Goal: Task Accomplishment & Management: Manage account settings

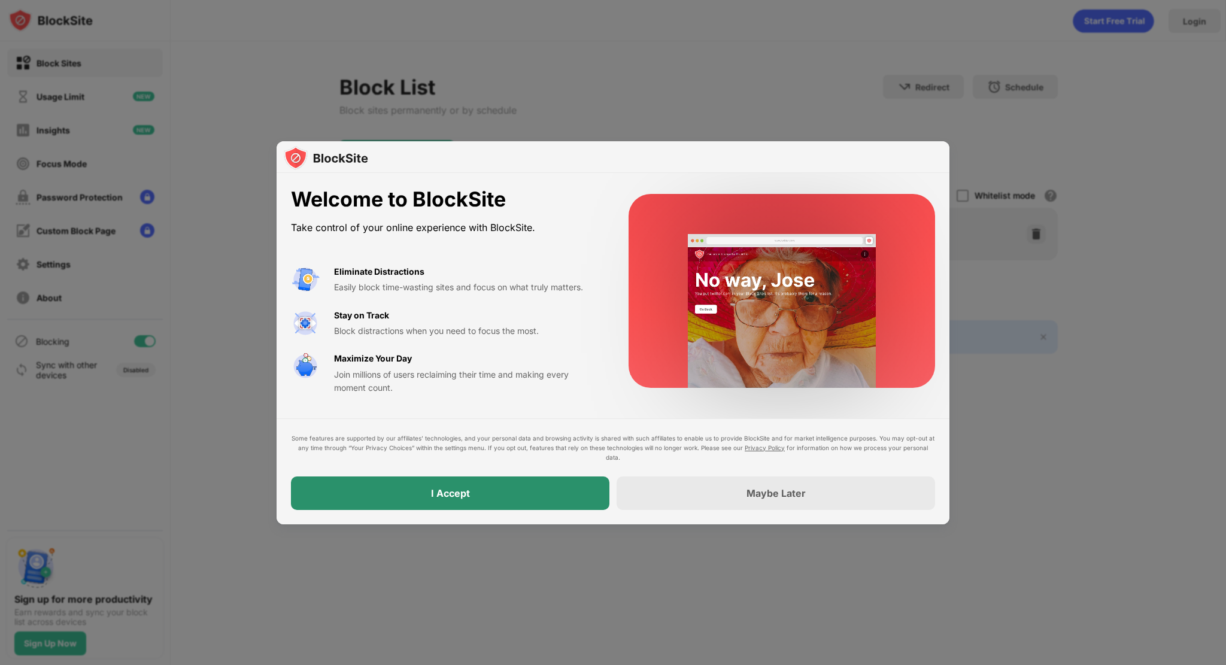
click at [441, 483] on div "I Accept" at bounding box center [450, 494] width 319 height 34
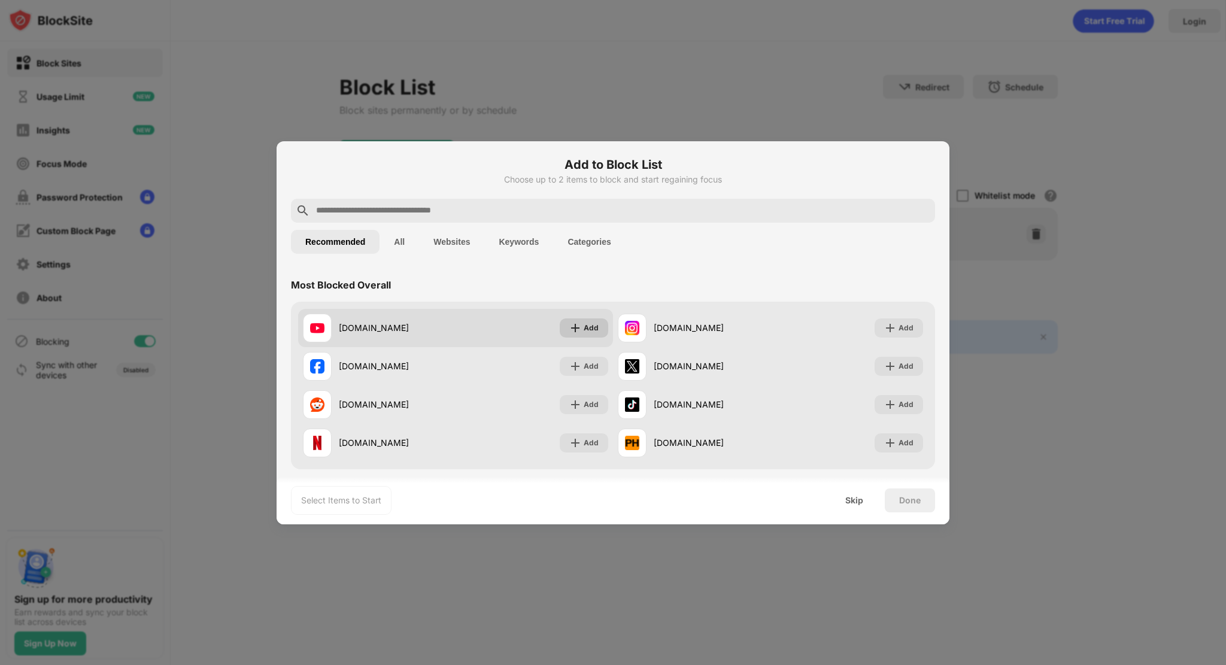
click at [577, 322] on img at bounding box center [575, 328] width 12 height 12
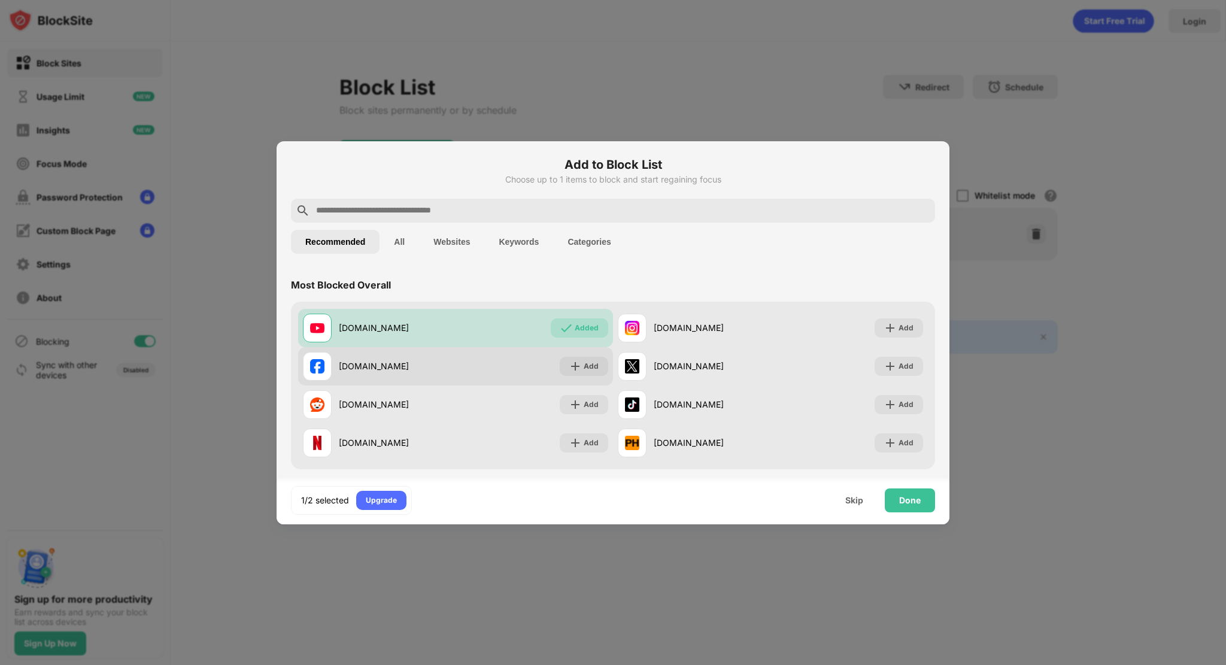
click at [572, 366] on img at bounding box center [575, 366] width 12 height 12
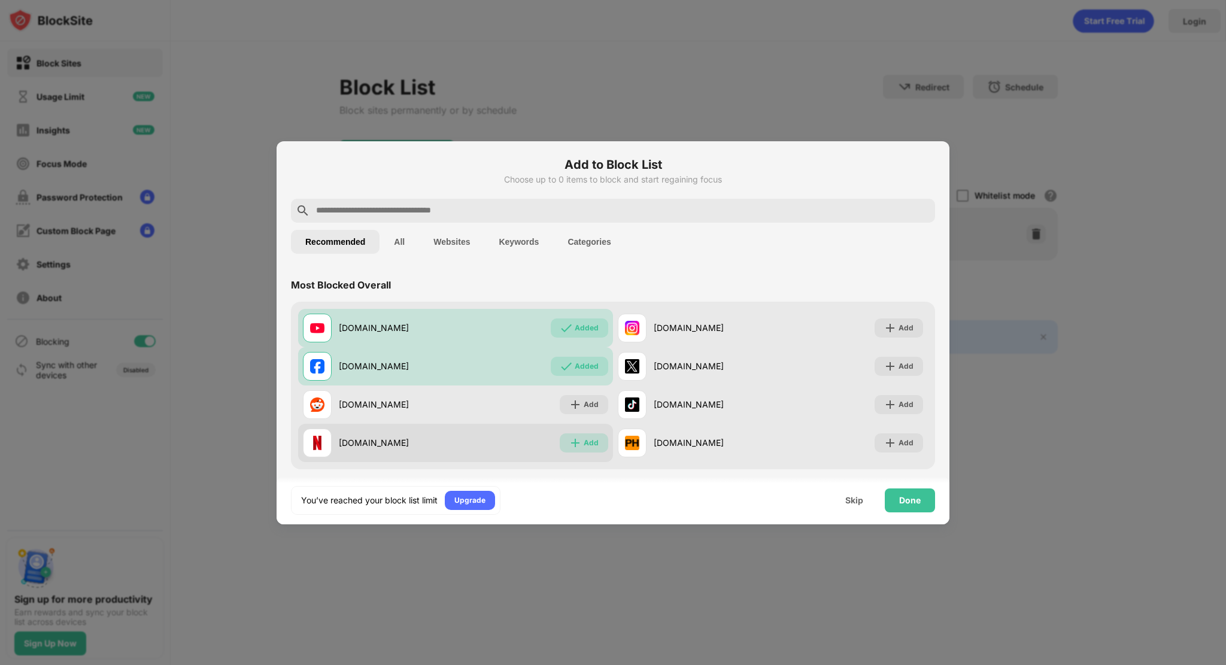
click at [582, 450] on div "Add" at bounding box center [584, 442] width 48 height 19
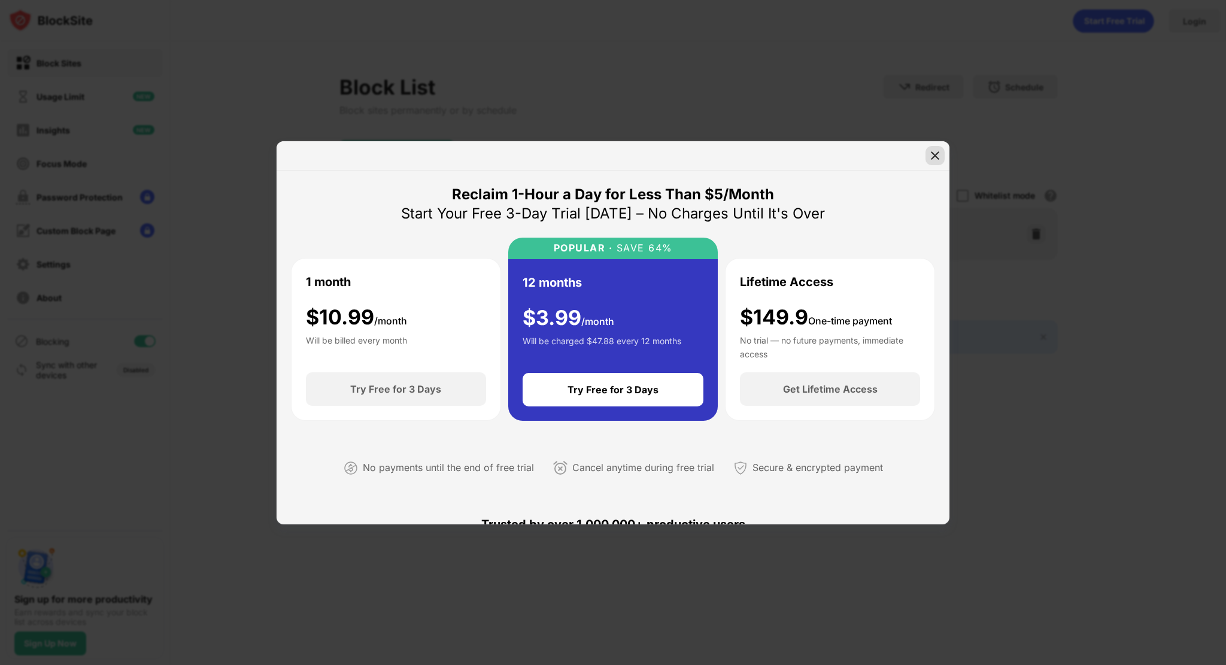
click at [935, 153] on img at bounding box center [935, 156] width 12 height 12
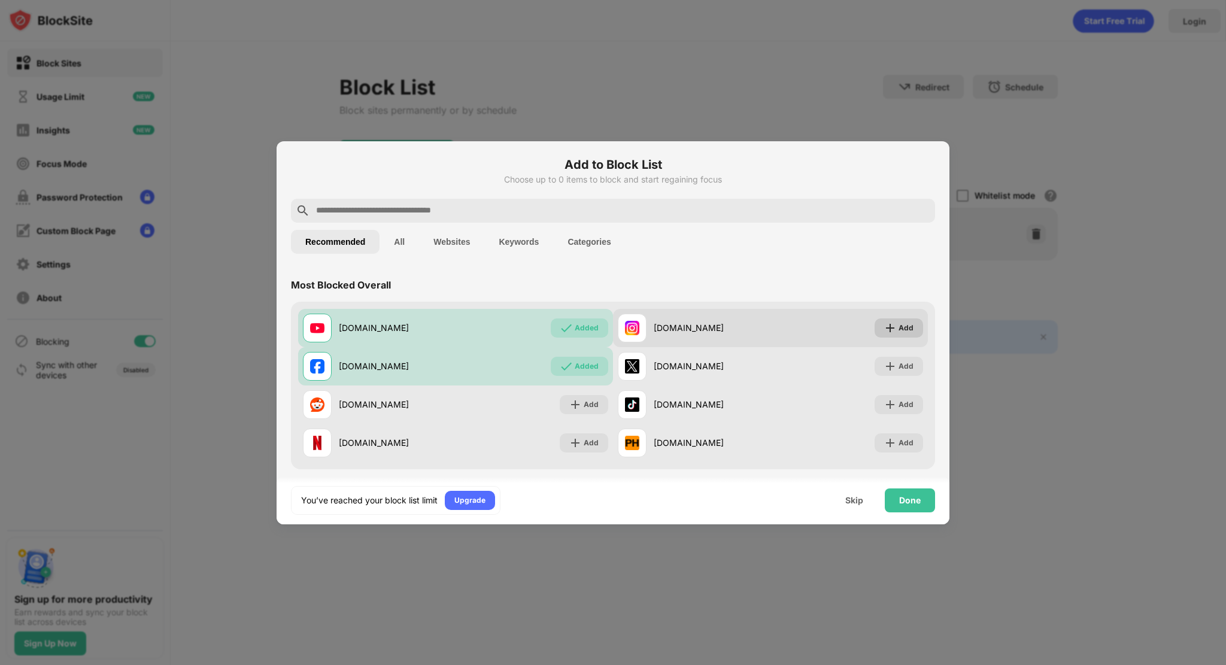
click at [899, 325] on div "Add" at bounding box center [906, 328] width 15 height 12
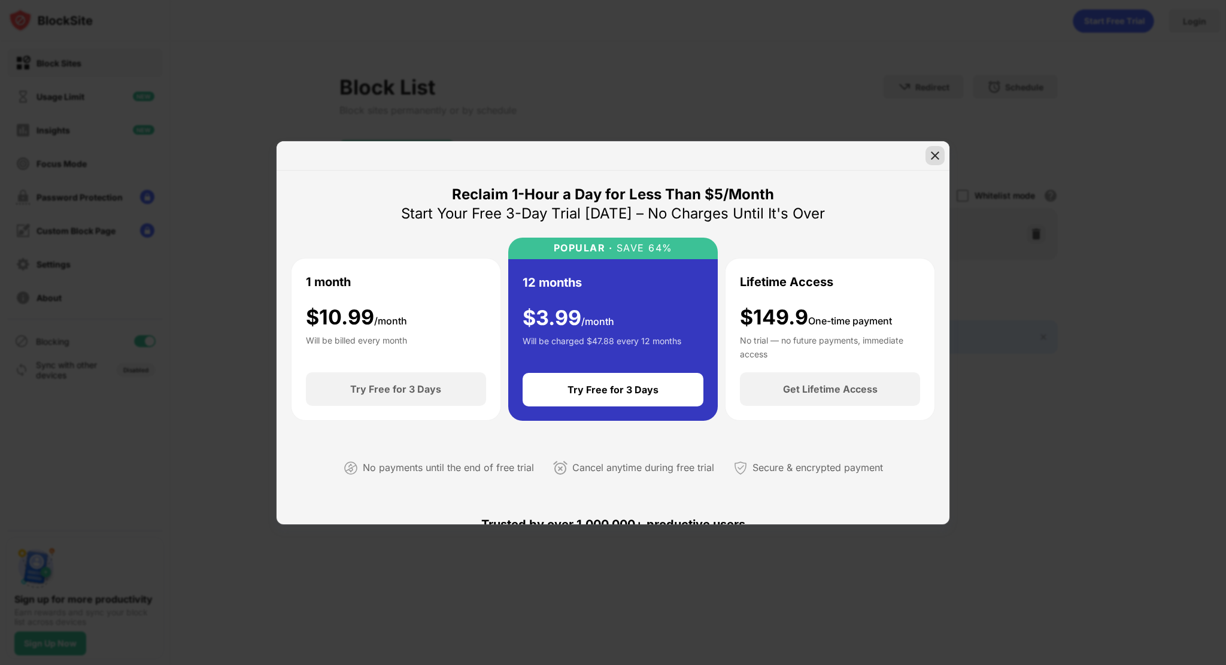
click at [934, 152] on img at bounding box center [935, 156] width 12 height 12
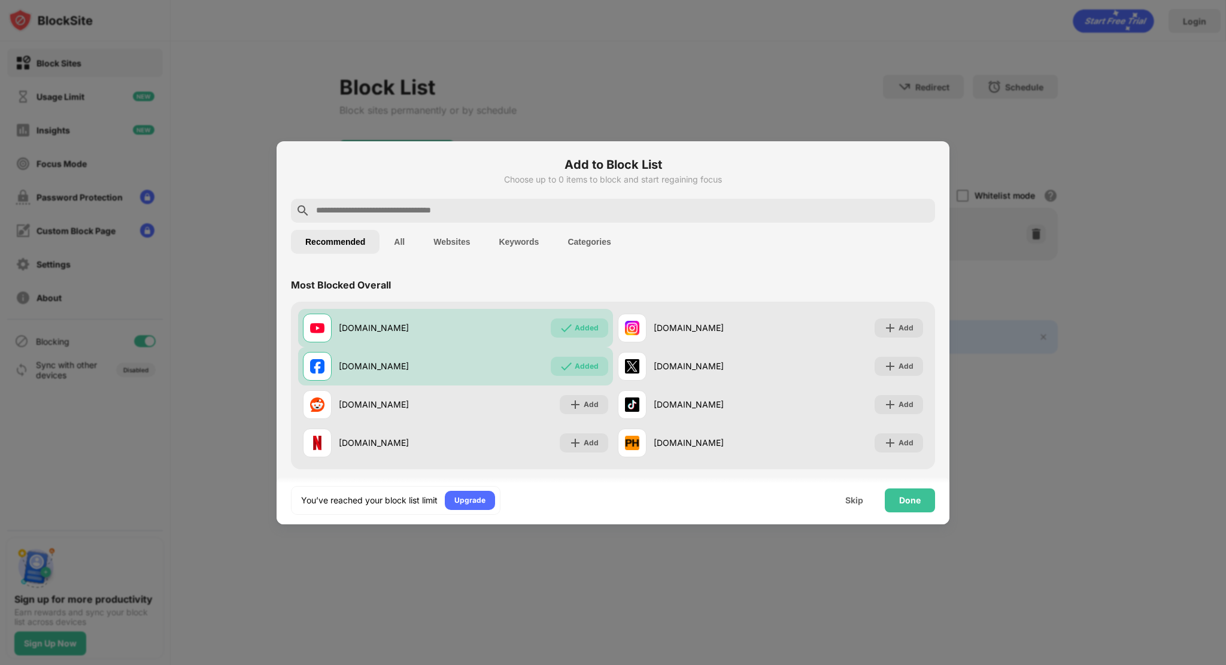
click at [1001, 116] on div at bounding box center [613, 332] width 1226 height 665
